Goal: Navigation & Orientation: Find specific page/section

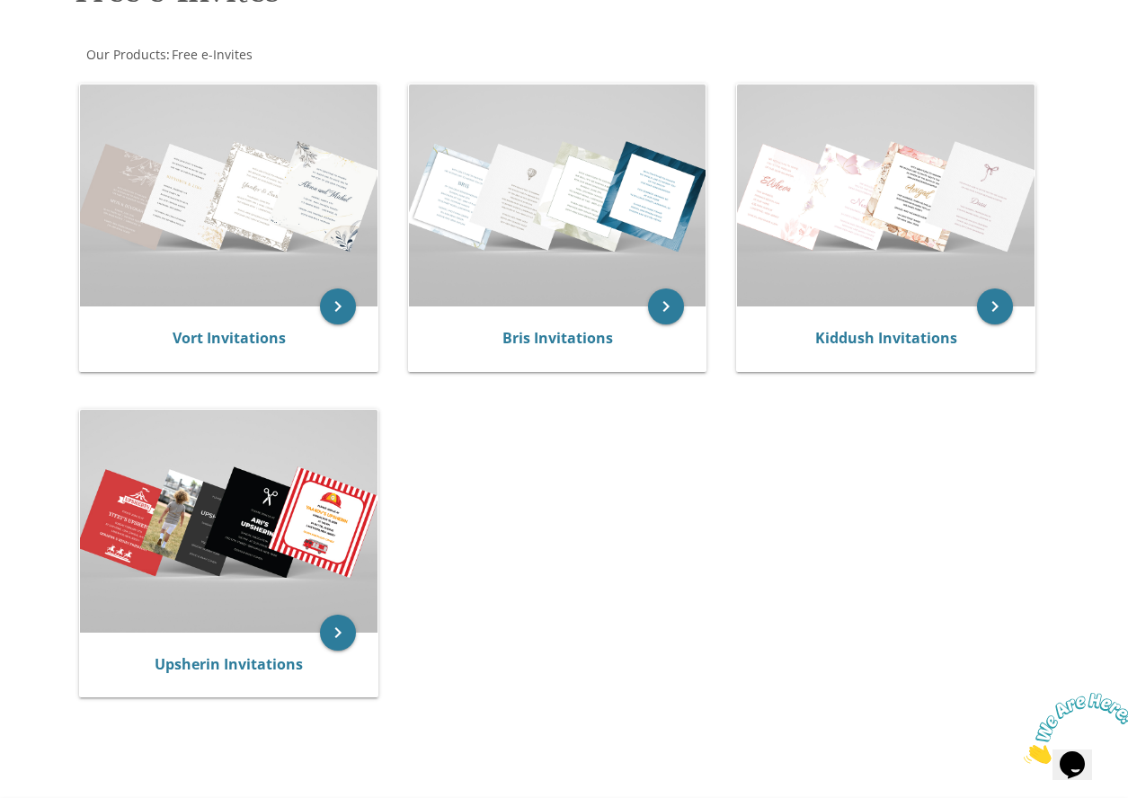
scroll to position [317, 0]
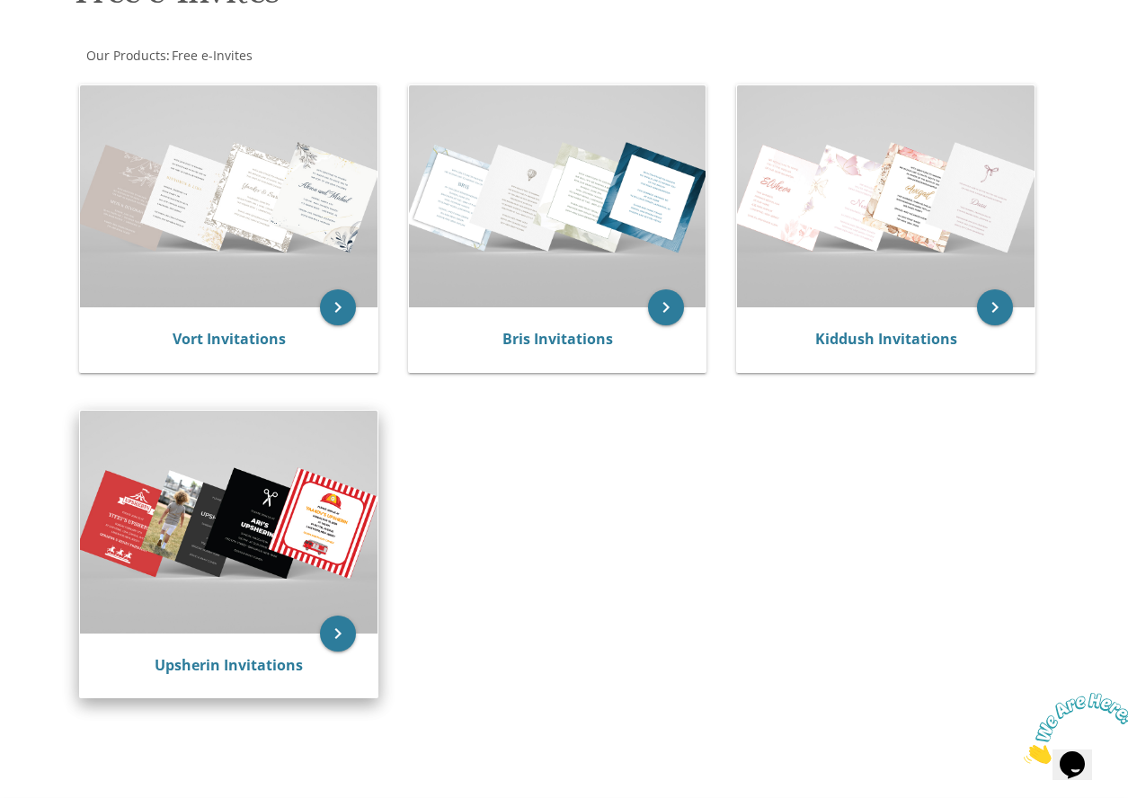
click at [307, 562] on img at bounding box center [229, 522] width 298 height 223
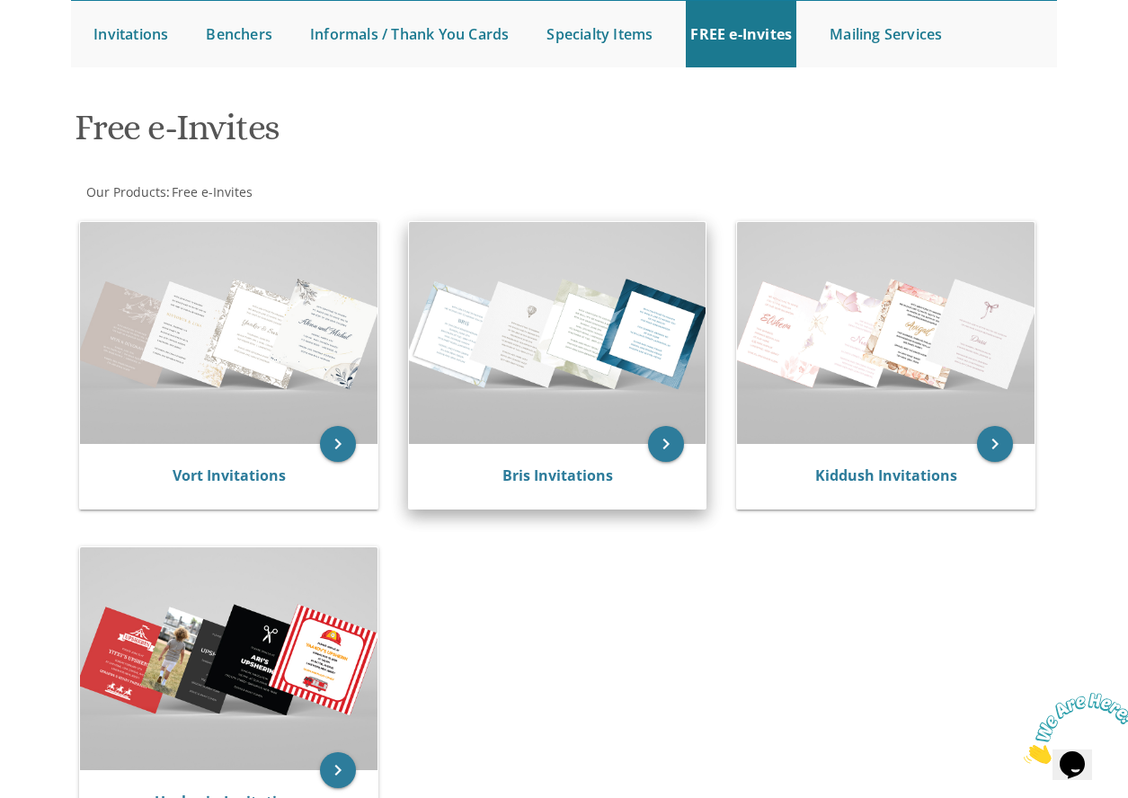
scroll to position [144, 0]
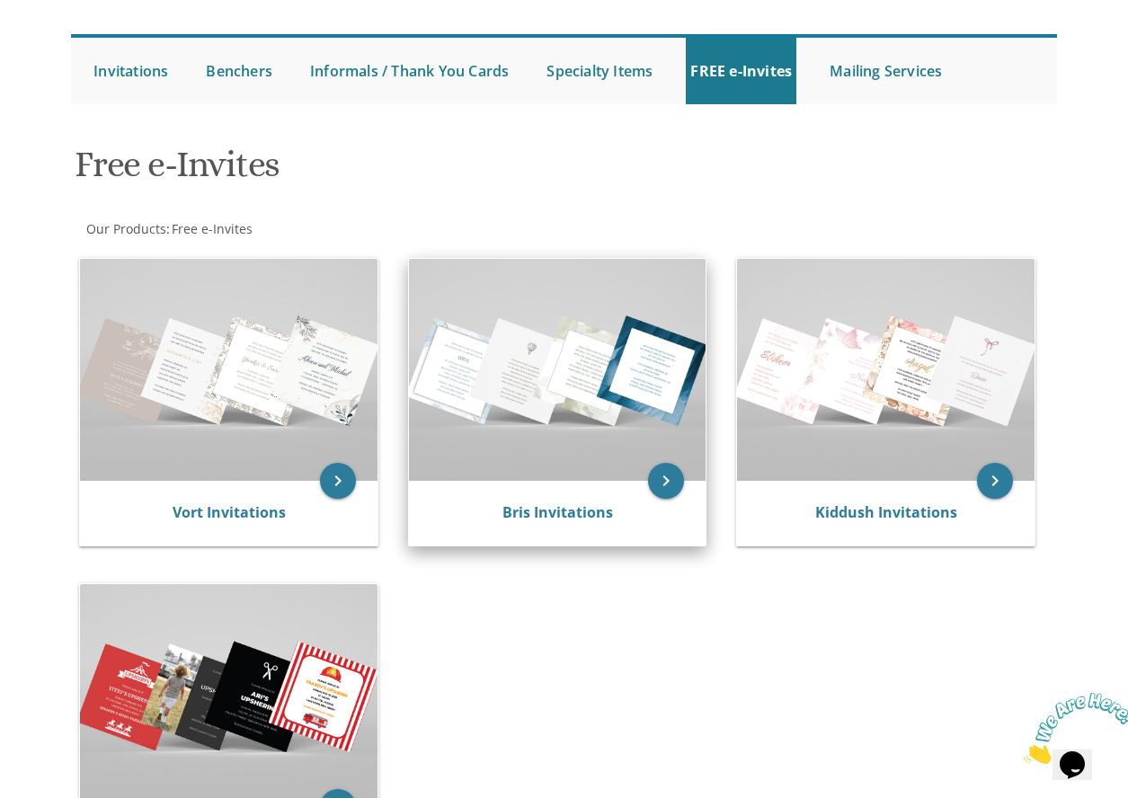
click at [645, 476] on img at bounding box center [558, 370] width 298 height 223
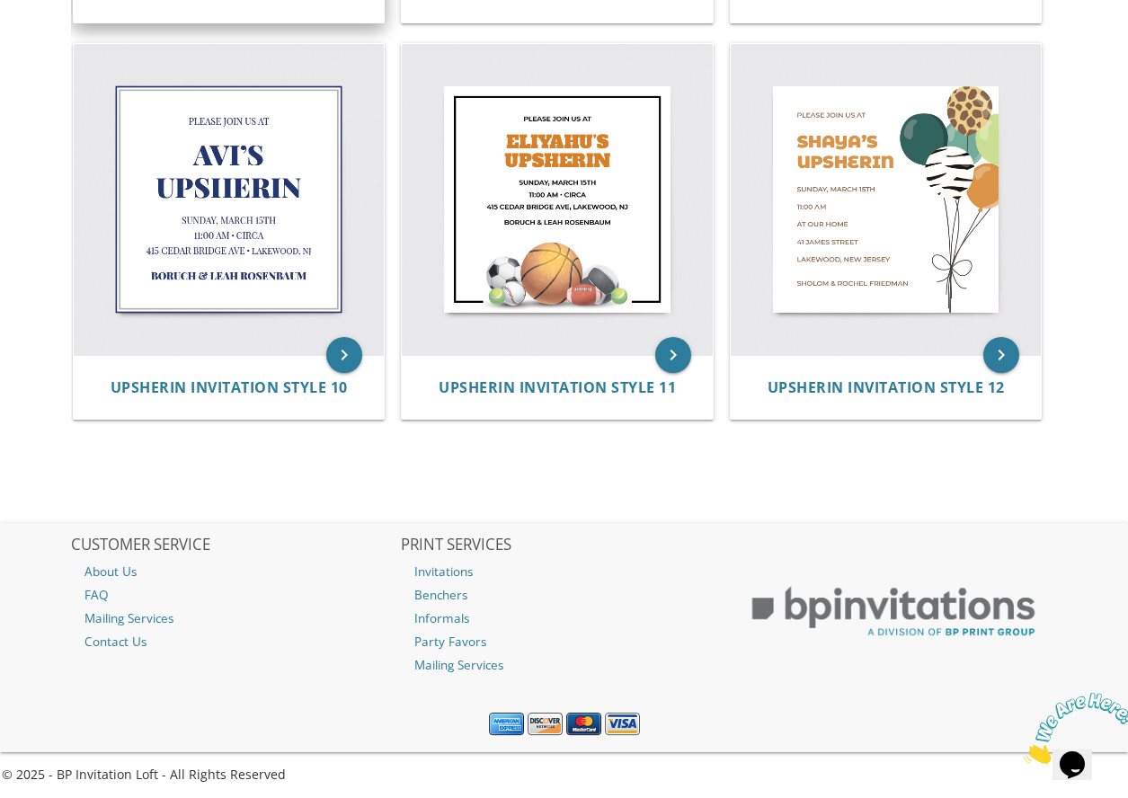
scroll to position [1541, 0]
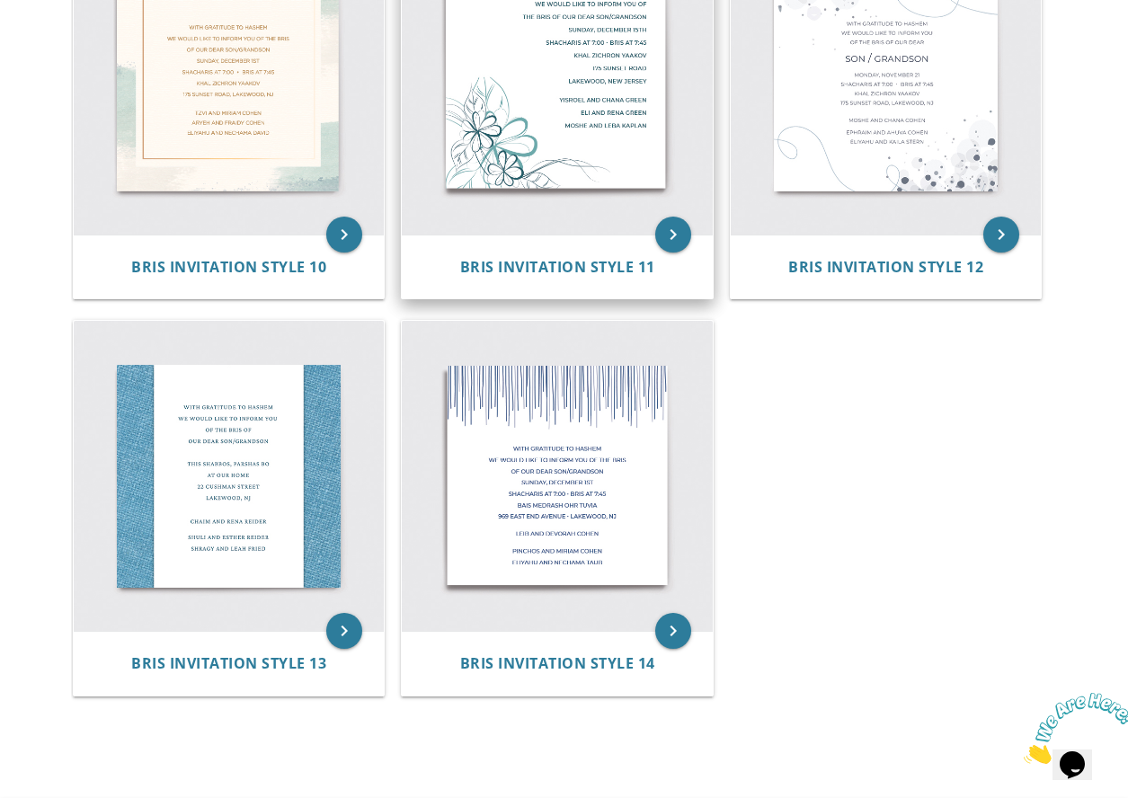
scroll to position [1663, 0]
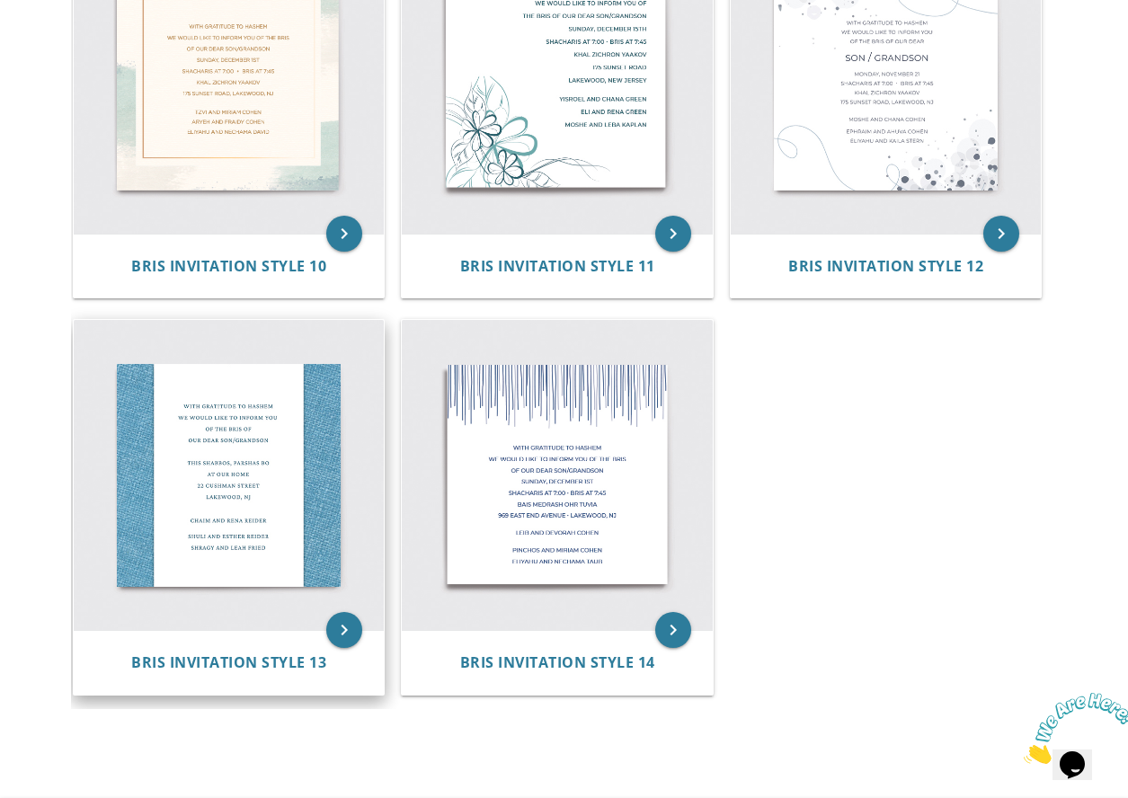
click at [227, 617] on img at bounding box center [229, 475] width 311 height 311
